Goal: Book appointment/travel/reservation

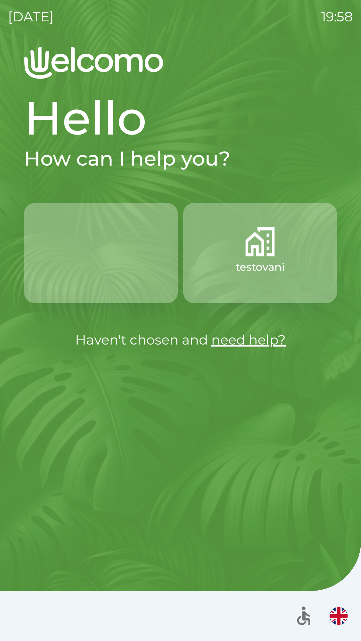
click at [276, 250] on button "testovani" at bounding box center [260, 253] width 154 height 100
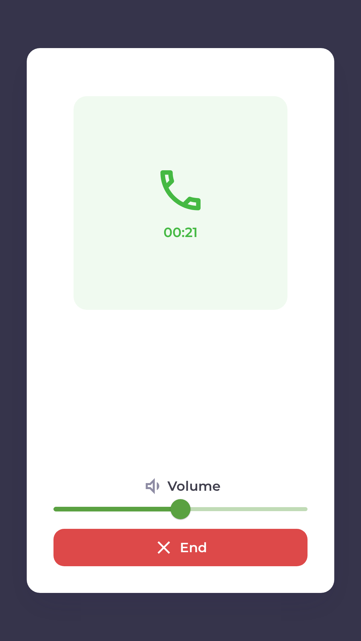
click at [154, 544] on icon "button" at bounding box center [163, 547] width 21 height 21
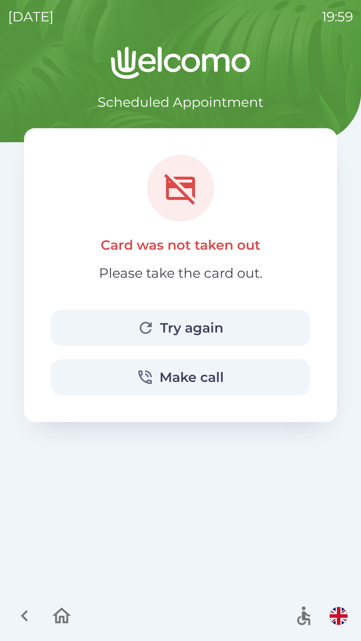
click at [225, 328] on button "Try again" at bounding box center [180, 328] width 259 height 36
click at [195, 333] on button "Try again" at bounding box center [180, 328] width 259 height 36
click at [70, 616] on icon "button" at bounding box center [61, 616] width 19 height 16
